Goal: Information Seeking & Learning: Learn about a topic

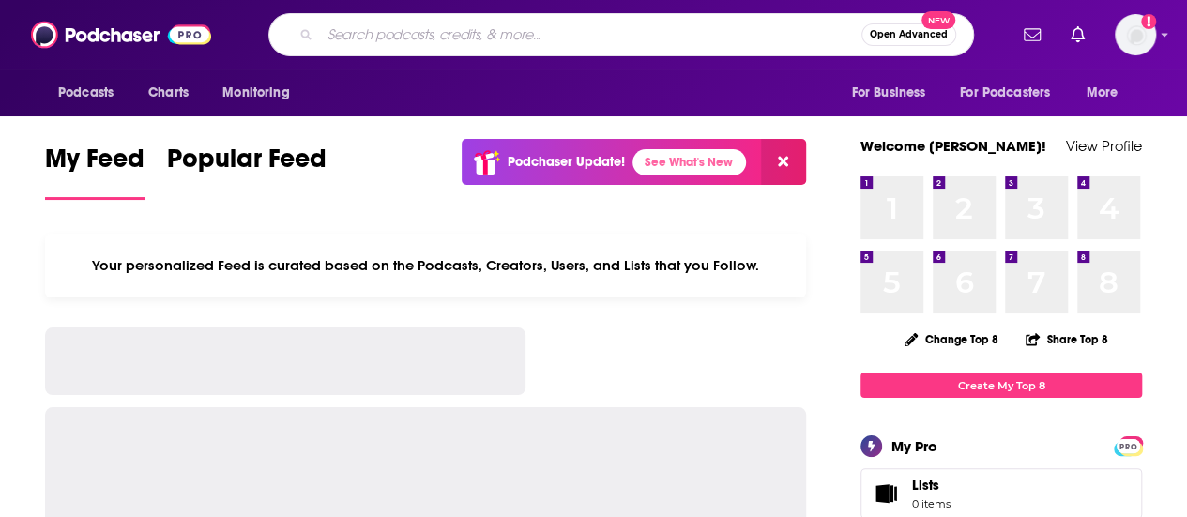
click at [539, 24] on input "Search podcasts, credits, & more..." at bounding box center [591, 35] width 542 height 30
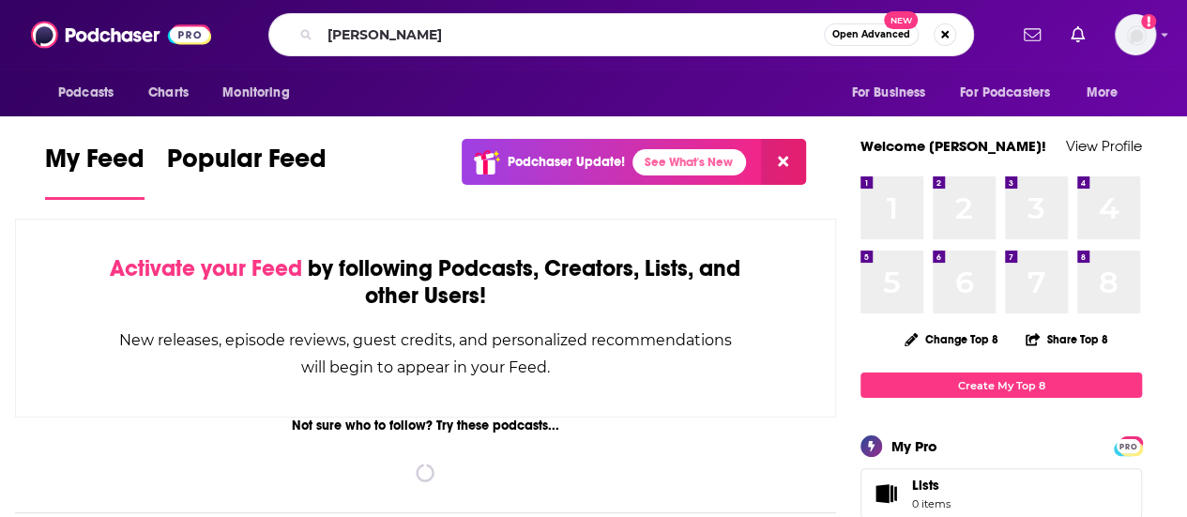
type input "[PERSON_NAME]"
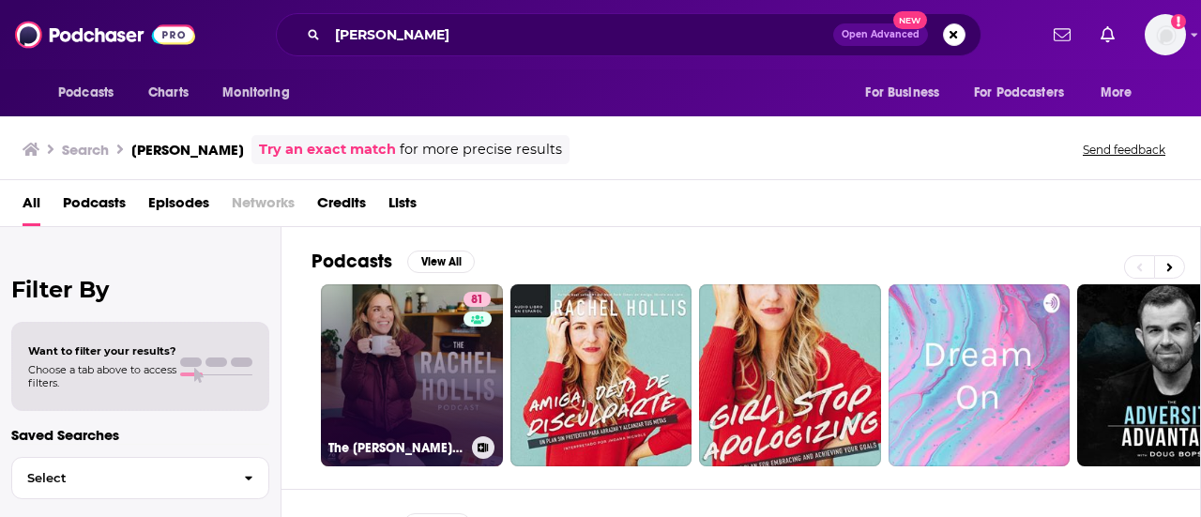
click at [415, 343] on link "81 The [PERSON_NAME] Podcast" at bounding box center [412, 375] width 182 height 182
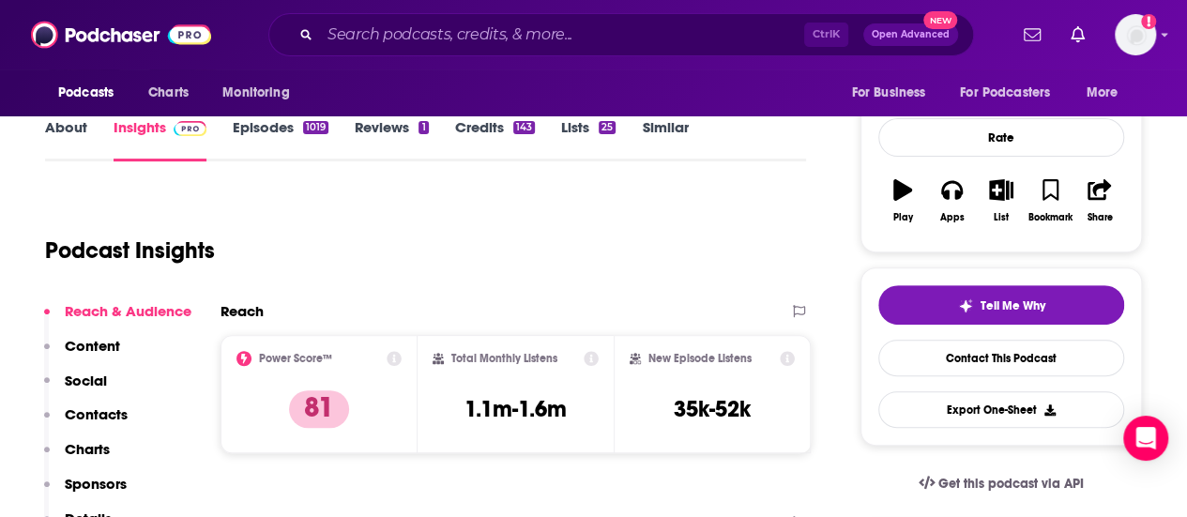
scroll to position [240, 0]
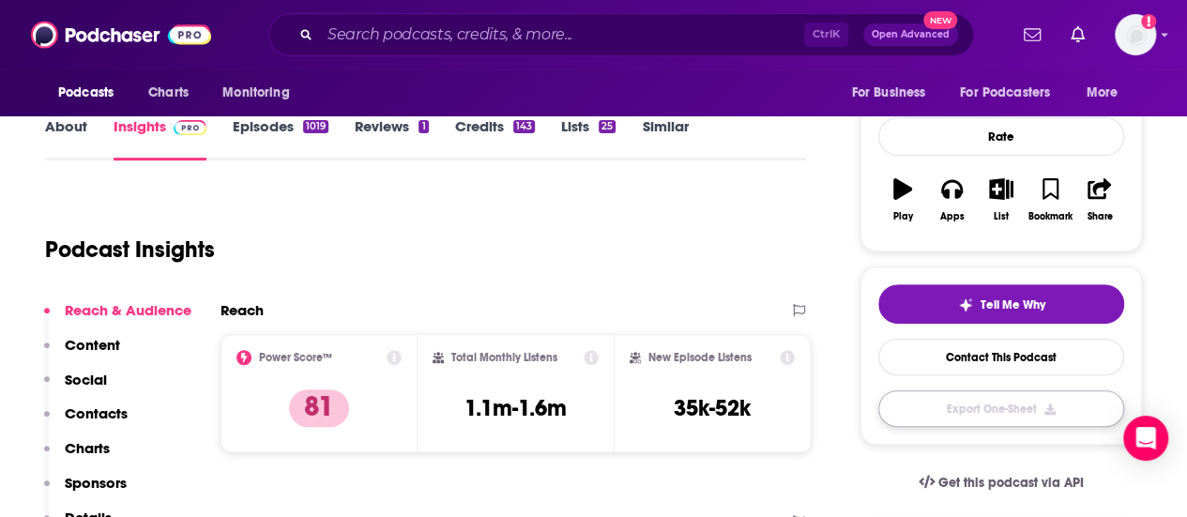
click at [960, 411] on button "Export One-Sheet" at bounding box center [1002, 408] width 246 height 37
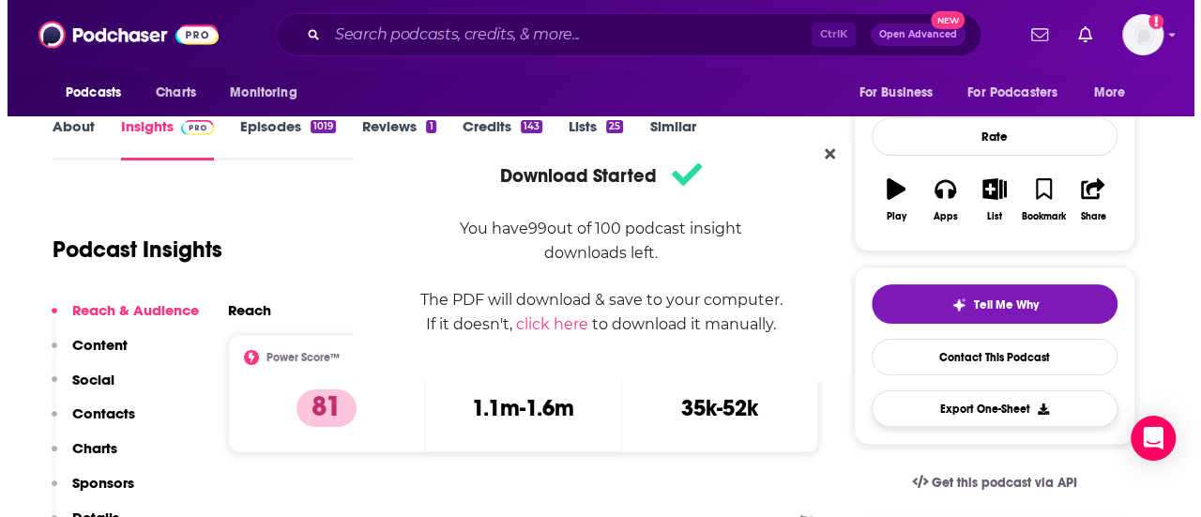
scroll to position [0, 0]
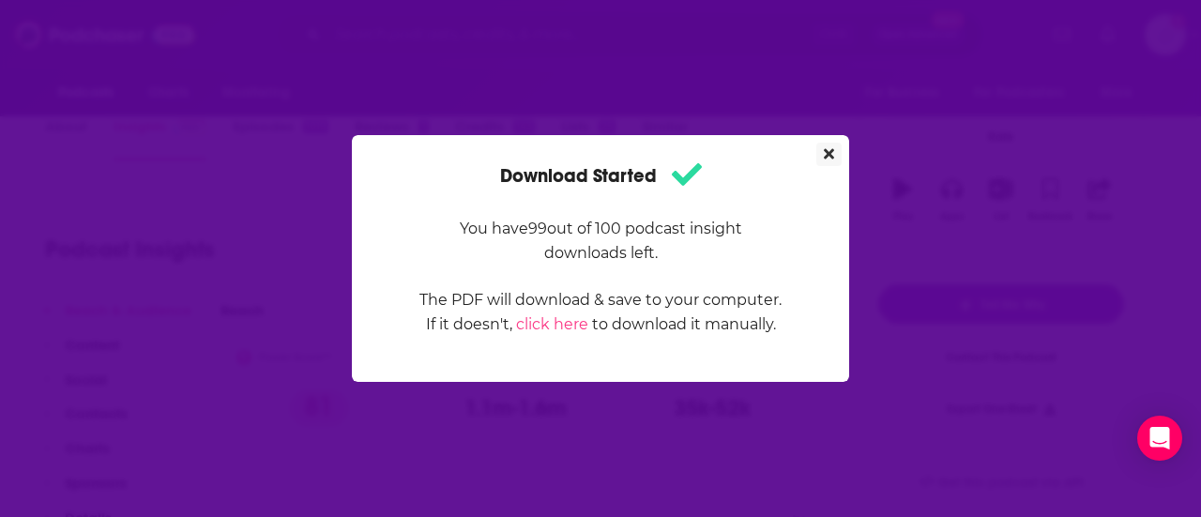
click at [839, 144] on button "Close" at bounding box center [829, 154] width 25 height 23
